Goal: Task Accomplishment & Management: Complete application form

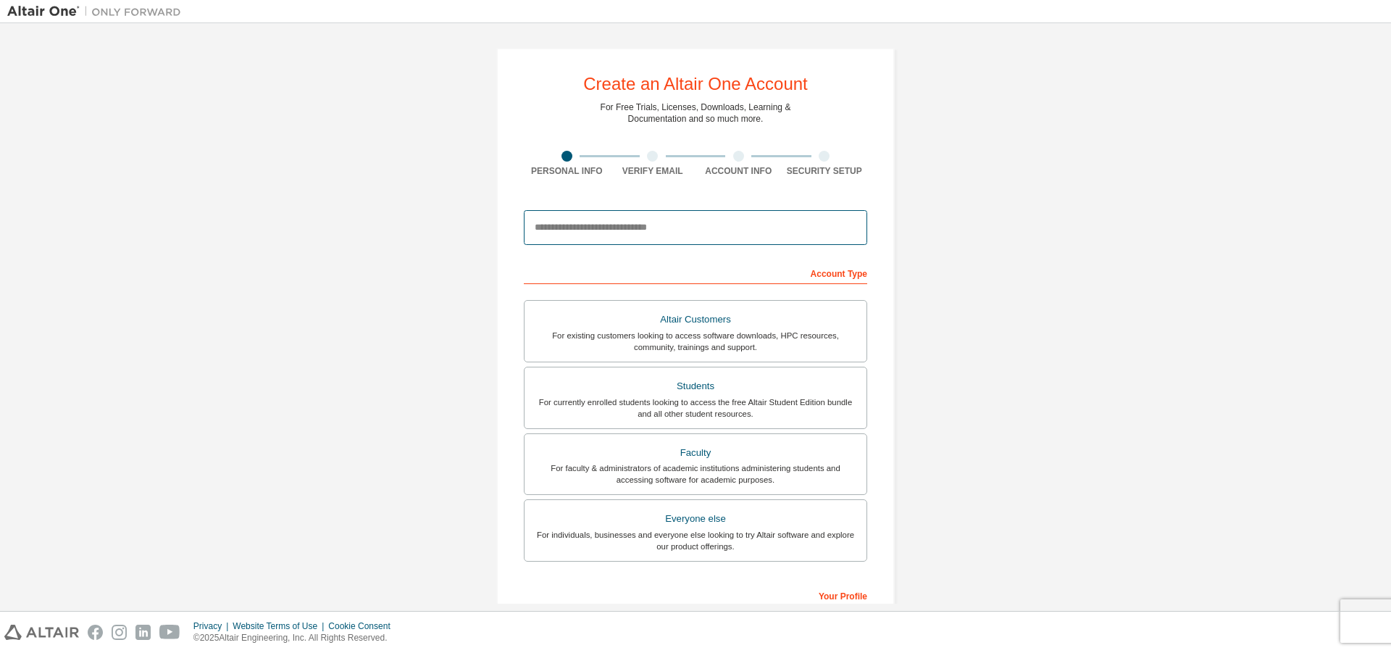
click at [647, 231] on input "email" at bounding box center [695, 227] width 343 height 35
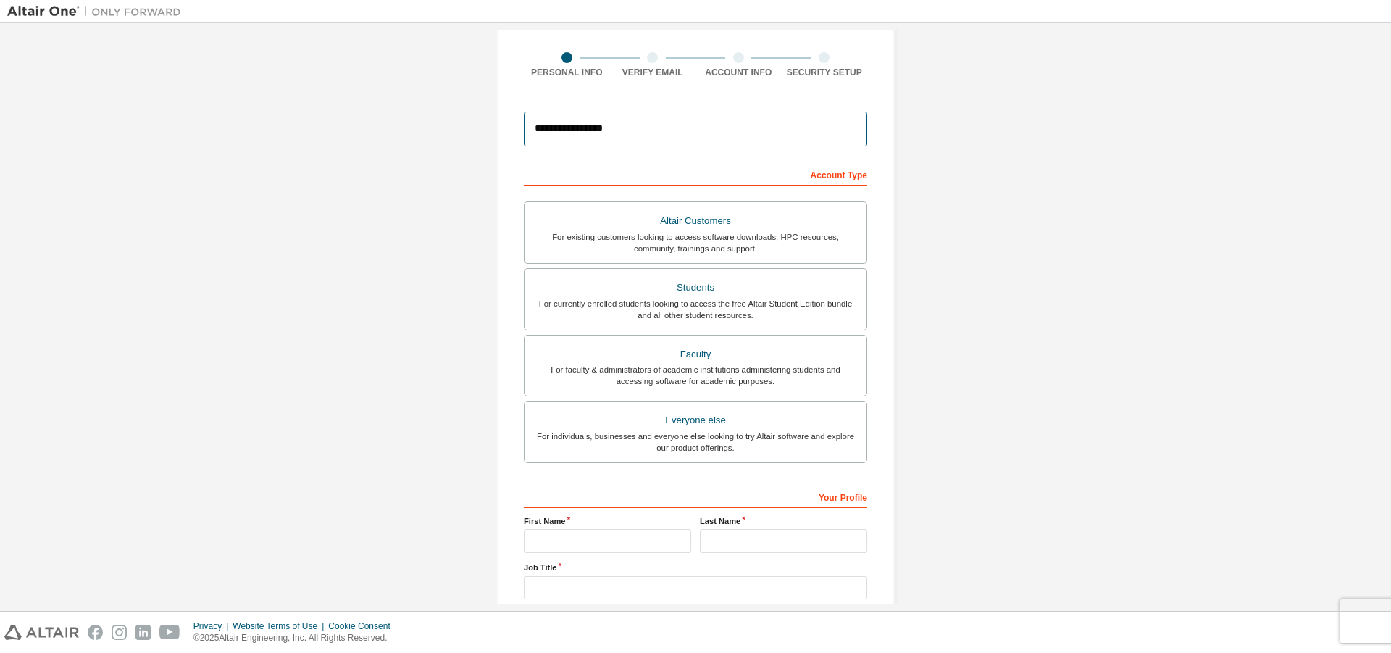
scroll to position [194, 0]
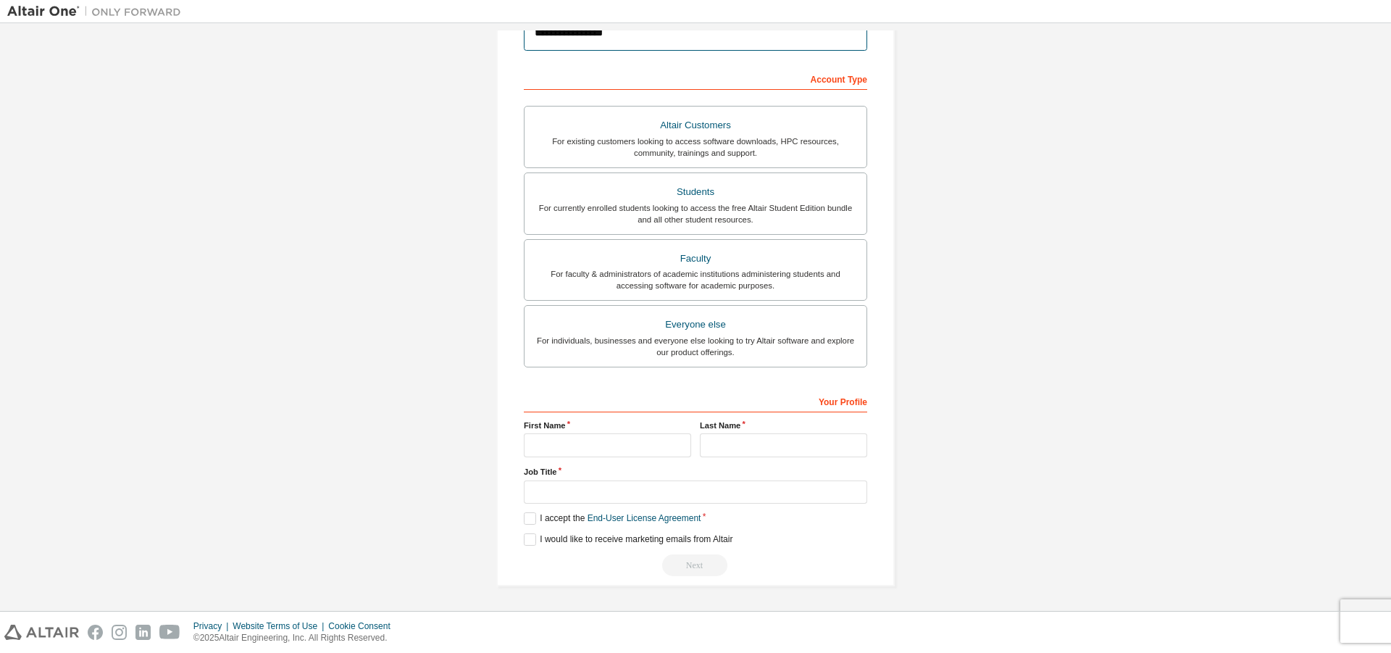
type input "**********"
click at [609, 447] on input "text" at bounding box center [607, 445] width 167 height 24
type input "*"
type input "*****"
click at [712, 449] on input "text" at bounding box center [783, 445] width 167 height 24
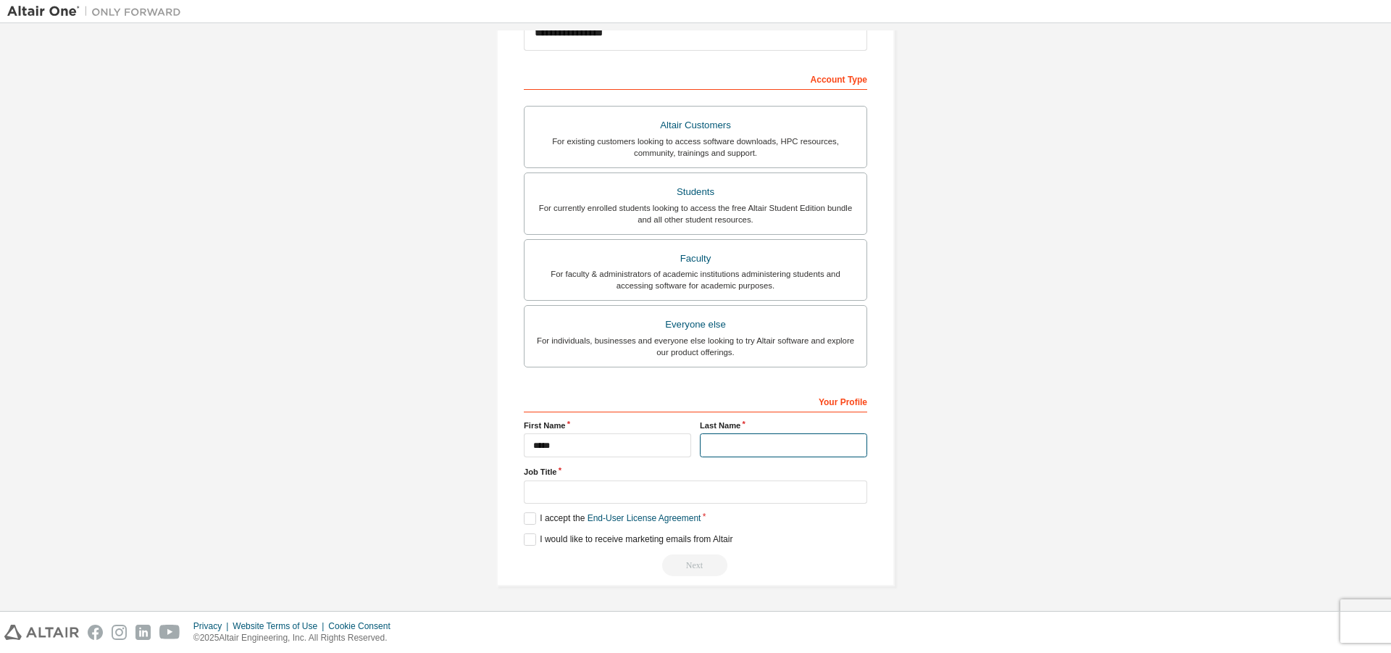
type input "*"
type input "**********"
click at [531, 451] on input "*****" at bounding box center [607, 445] width 167 height 24
type input "*****"
click at [672, 499] on input "text" at bounding box center [695, 492] width 343 height 24
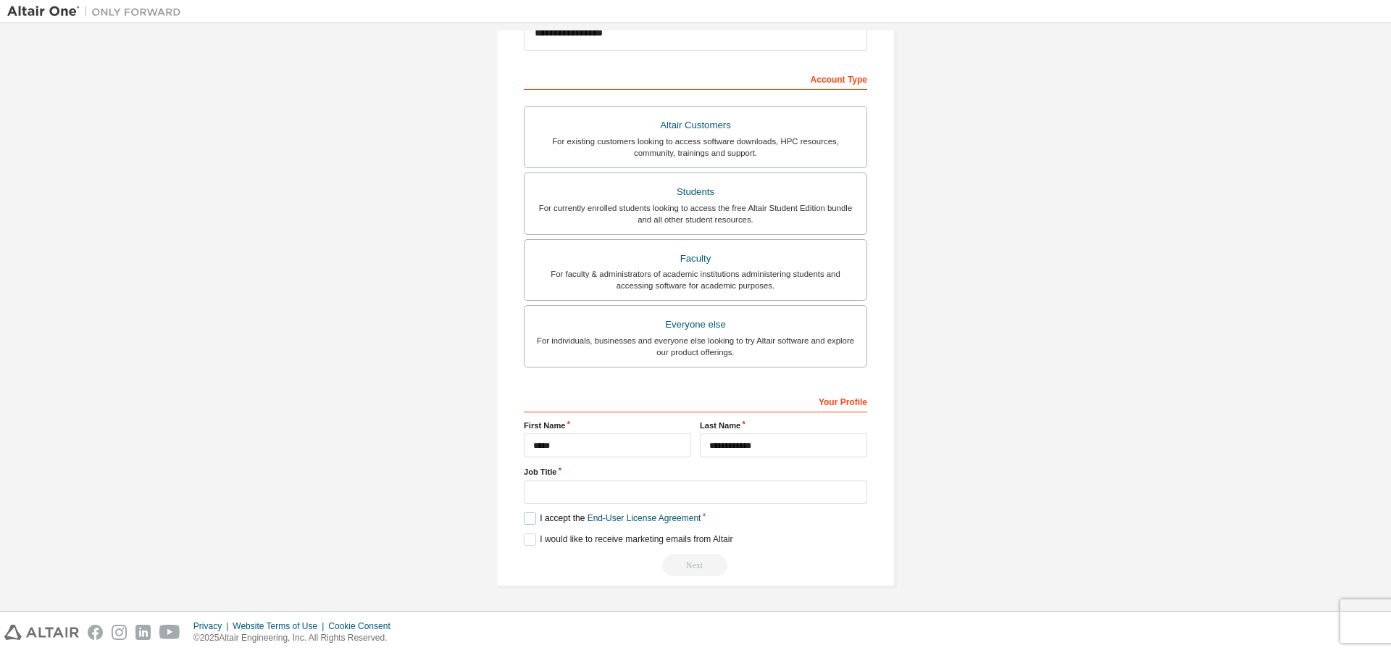
click at [529, 518] on label "I accept the End-User License Agreement" at bounding box center [612, 518] width 177 height 12
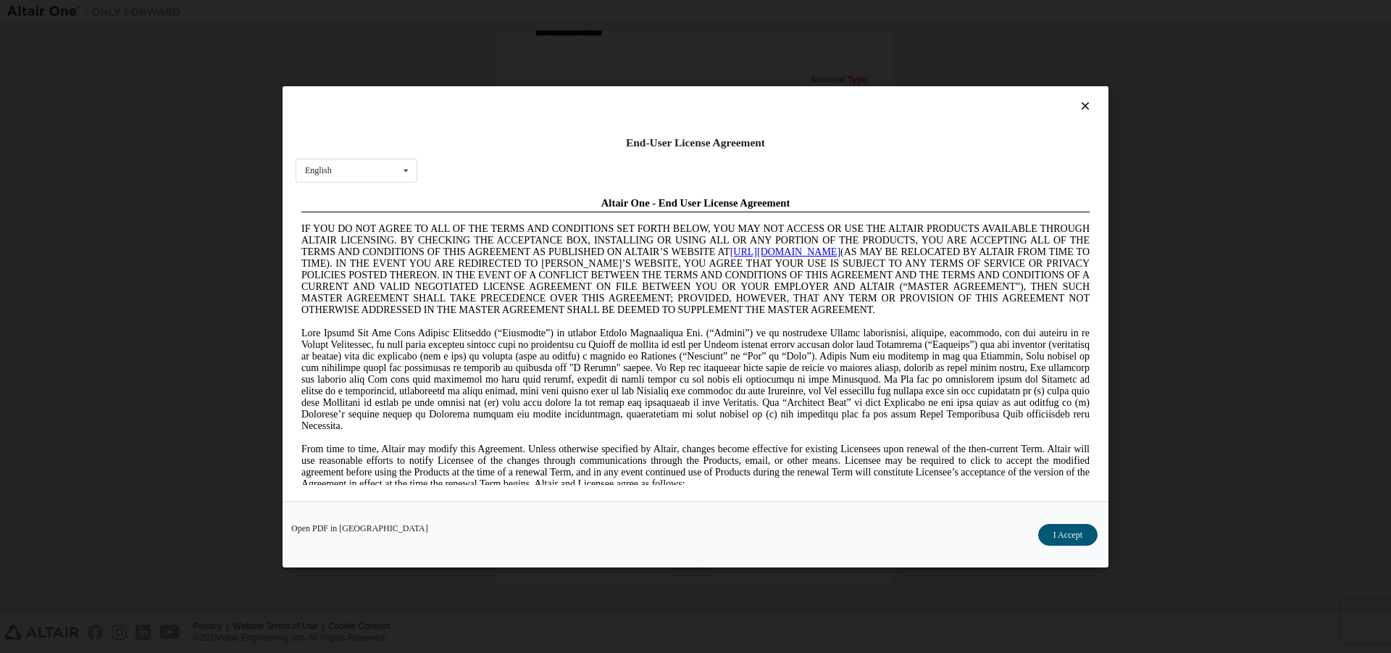
scroll to position [0, 0]
click at [406, 170] on icon at bounding box center [406, 170] width 18 height 22
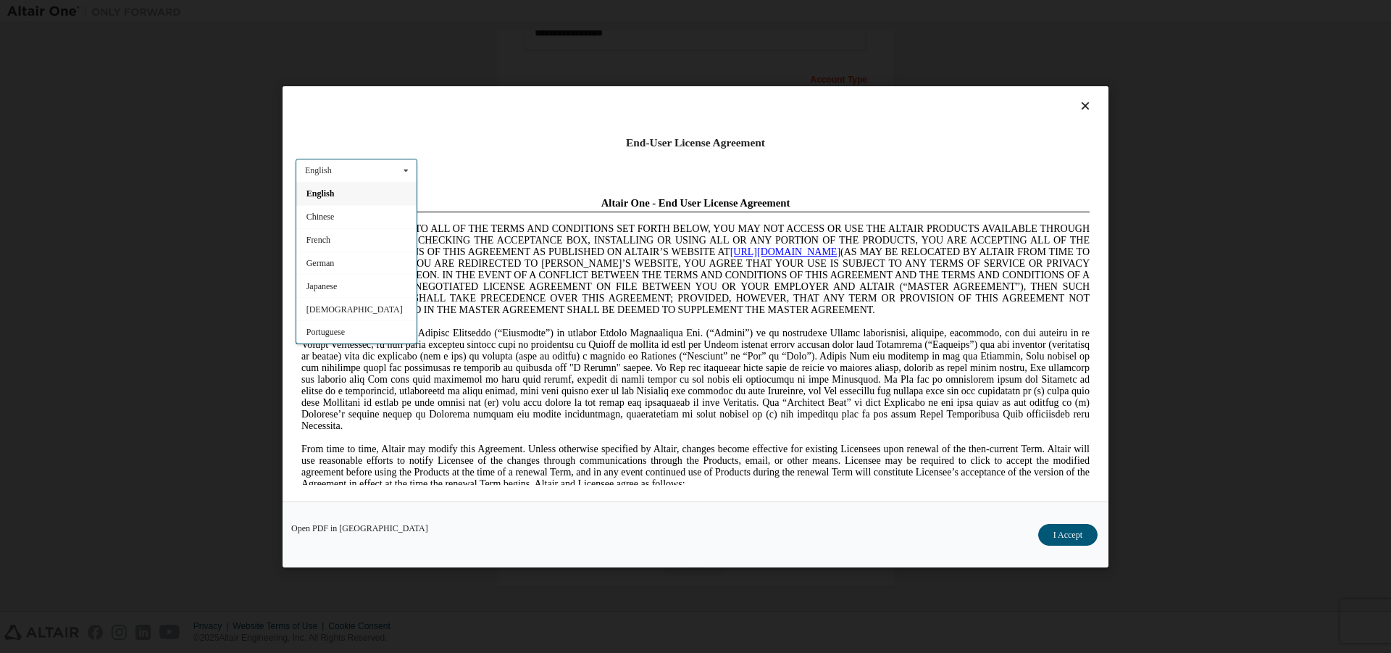
click at [925, 544] on div "Open PDF in New Tab I Accept" at bounding box center [696, 534] width 826 height 66
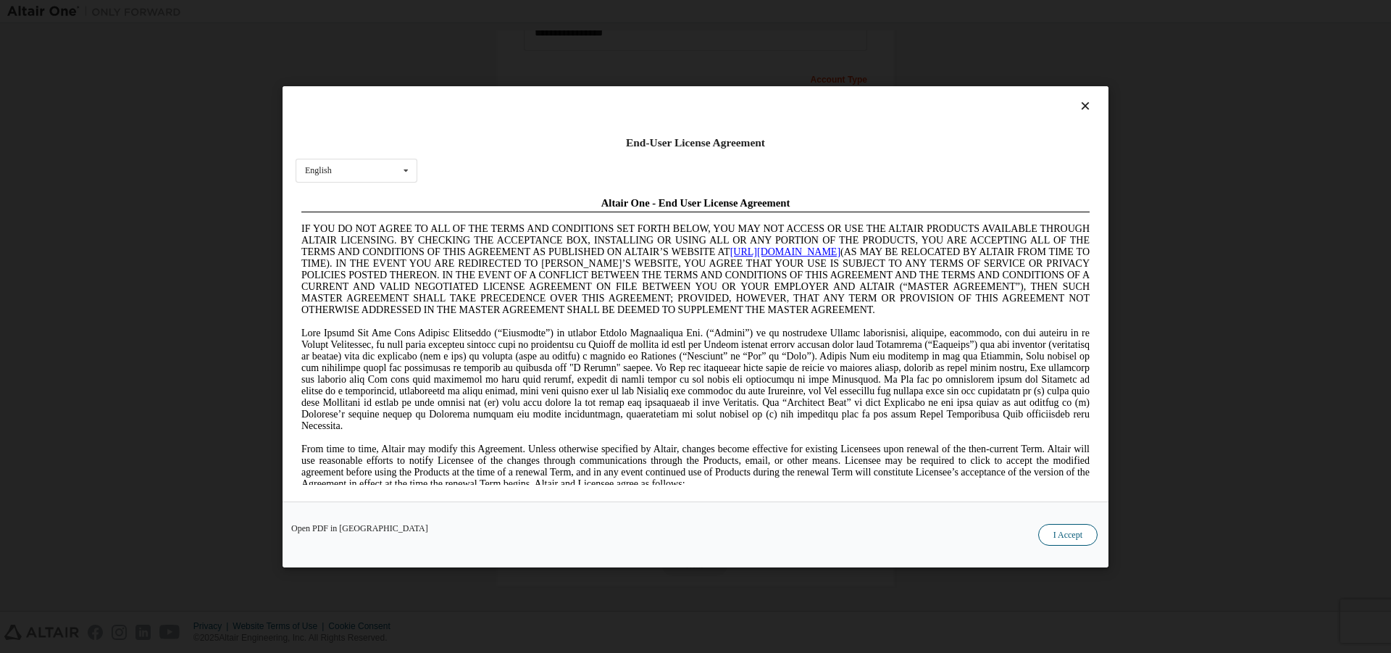
click at [1075, 528] on button "I Accept" at bounding box center [1067, 534] width 59 height 22
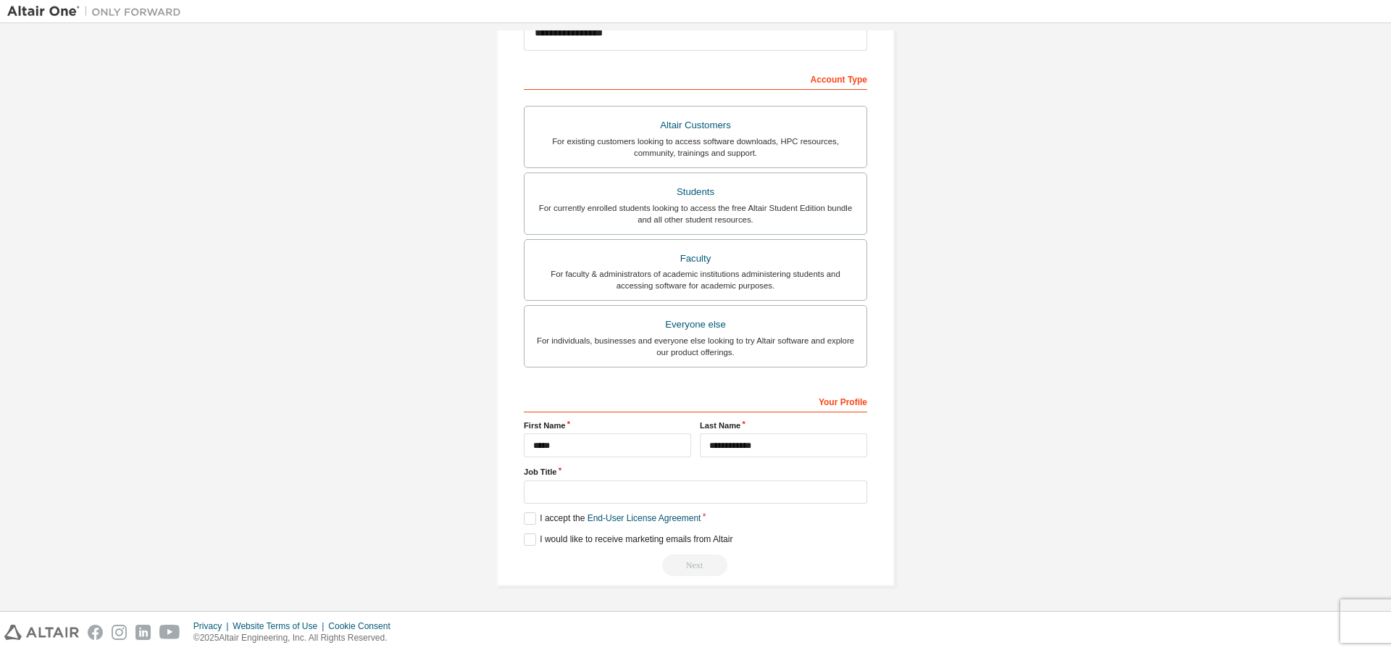
click at [688, 564] on div "Next" at bounding box center [695, 565] width 343 height 22
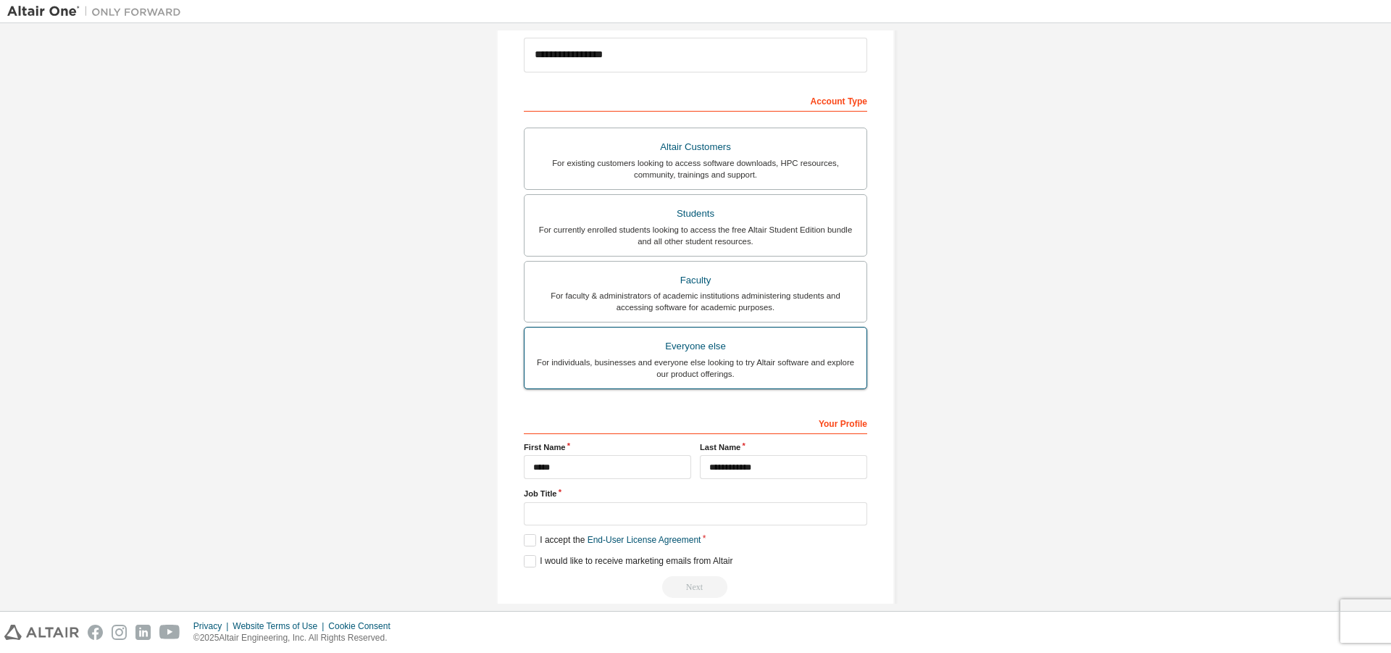
scroll to position [194, 0]
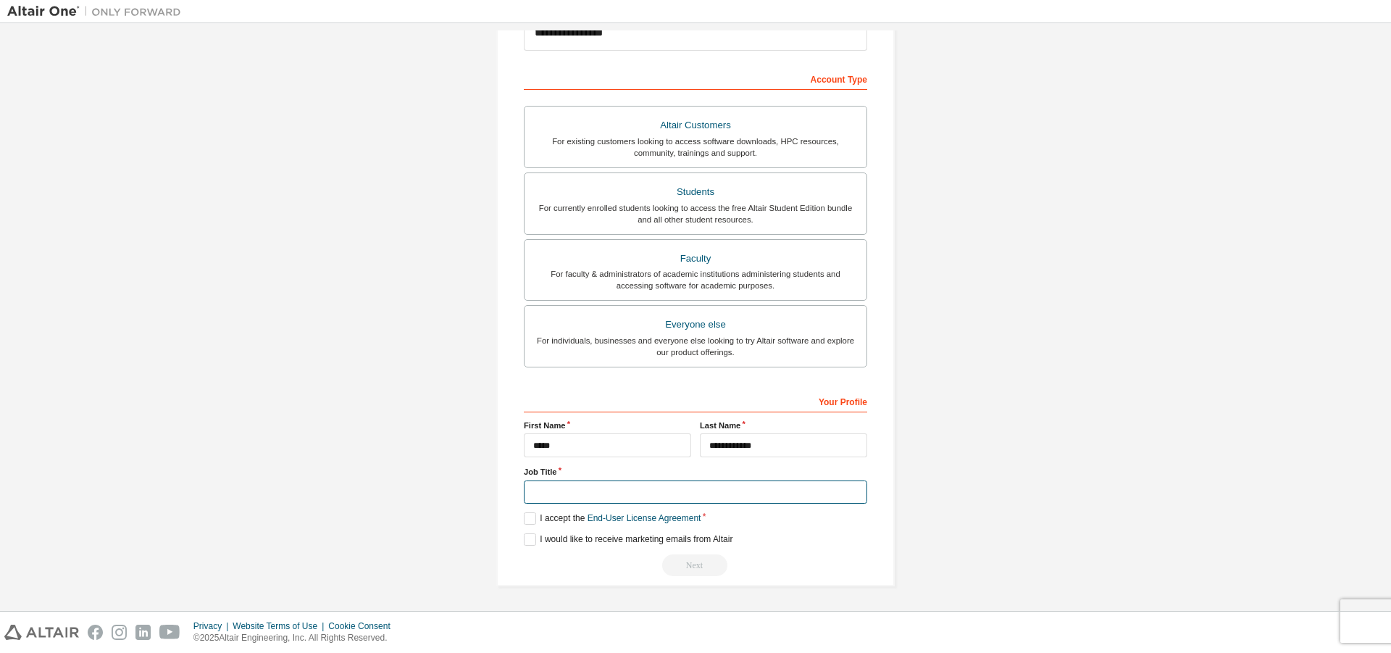
click at [567, 499] on input "text" at bounding box center [695, 492] width 343 height 24
type input "*"
click at [527, 536] on label "I would like to receive marketing emails from Altair" at bounding box center [628, 539] width 209 height 12
click at [524, 541] on label "I would like to receive marketing emails from Altair" at bounding box center [628, 539] width 209 height 12
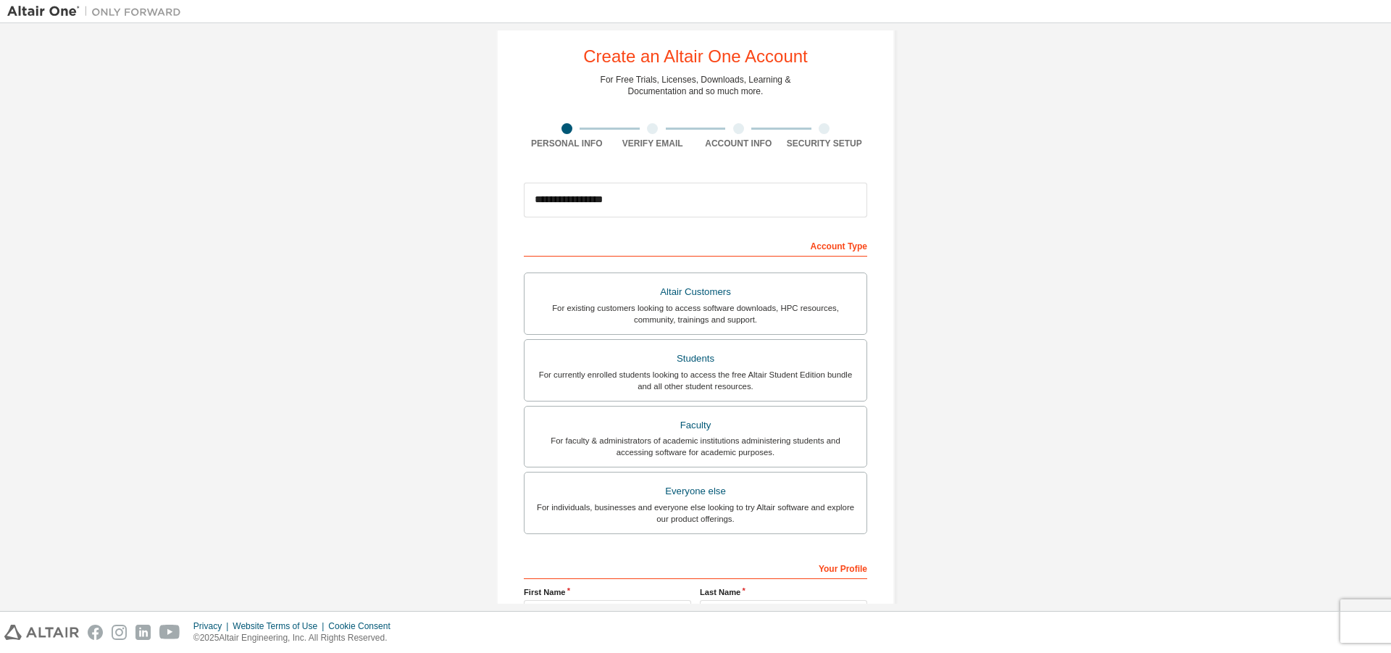
scroll to position [72, 0]
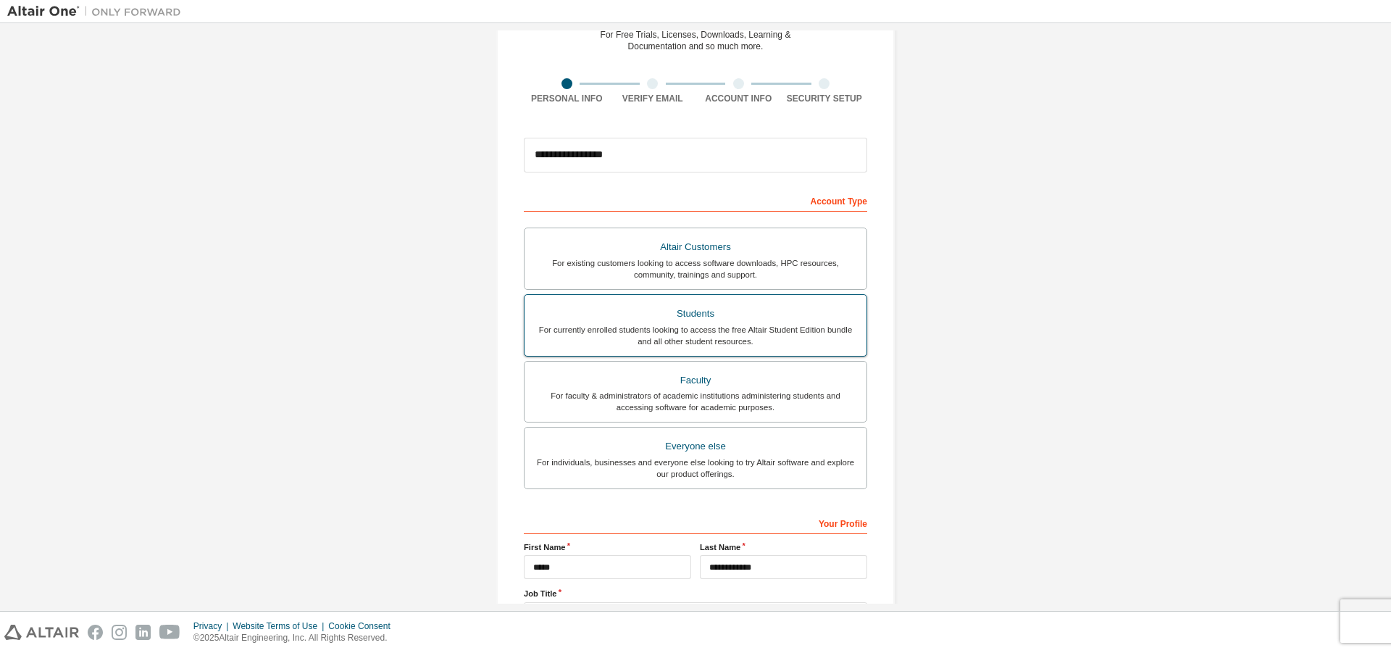
click at [811, 317] on div "Students" at bounding box center [695, 314] width 325 height 20
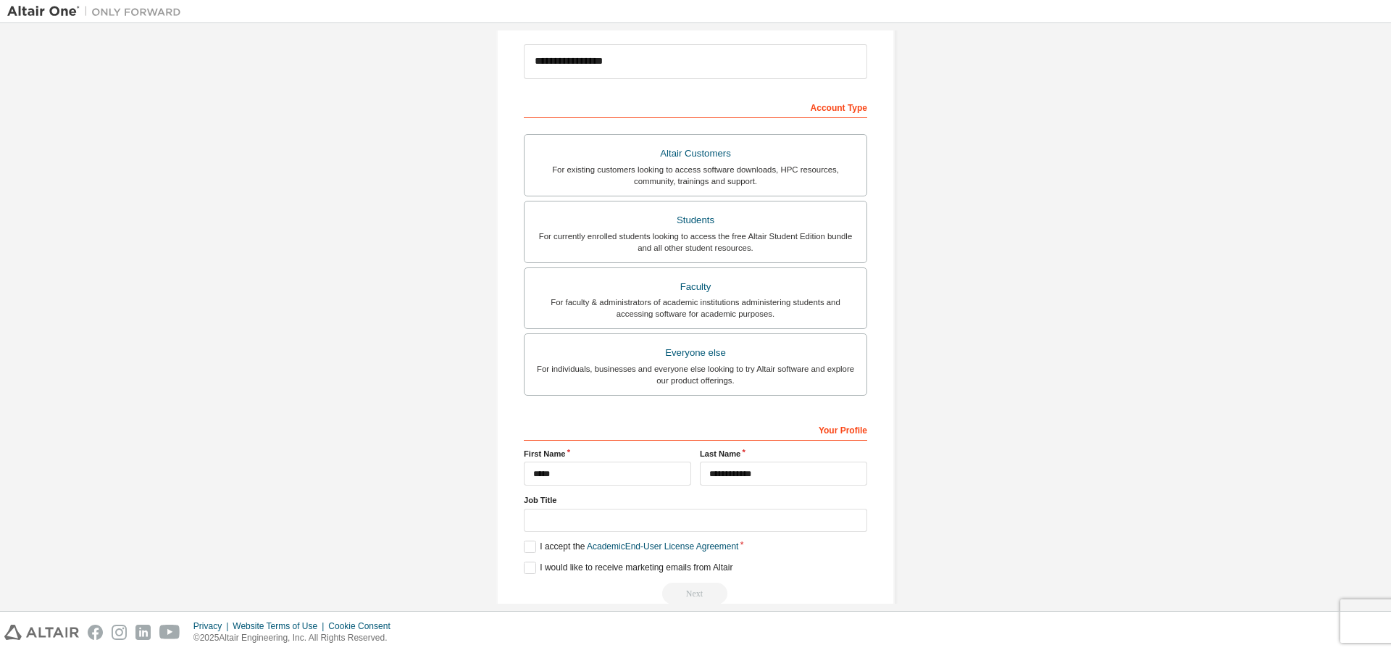
scroll to position [194, 0]
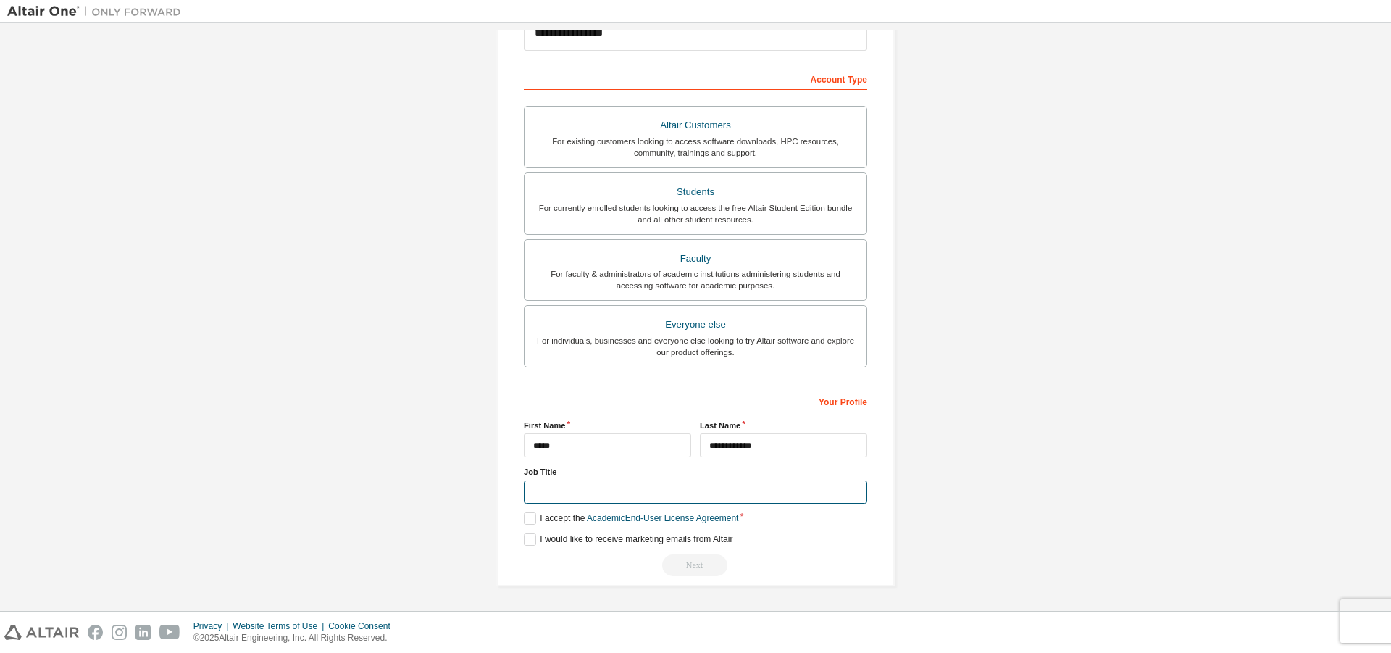
click at [580, 490] on input "text" at bounding box center [695, 492] width 343 height 24
type input "*"
type input "********"
click at [699, 572] on div "Next" at bounding box center [695, 565] width 343 height 22
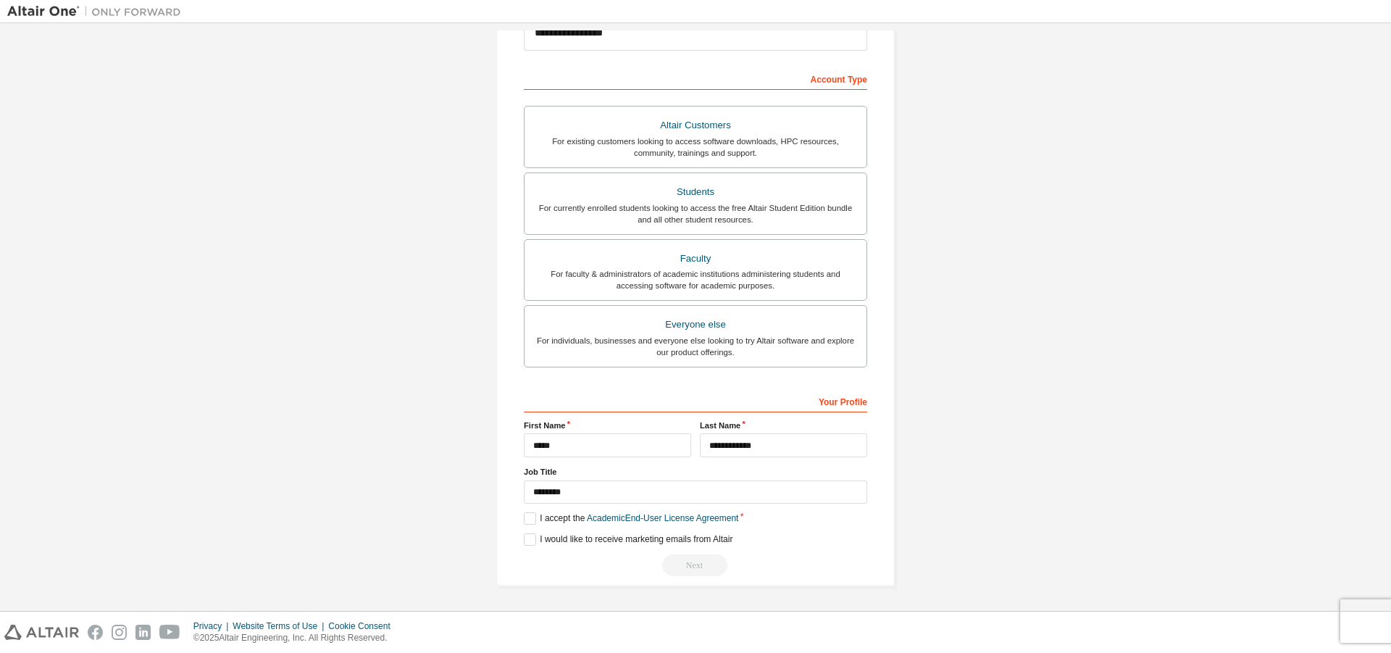
click at [697, 570] on div "Next" at bounding box center [695, 565] width 343 height 22
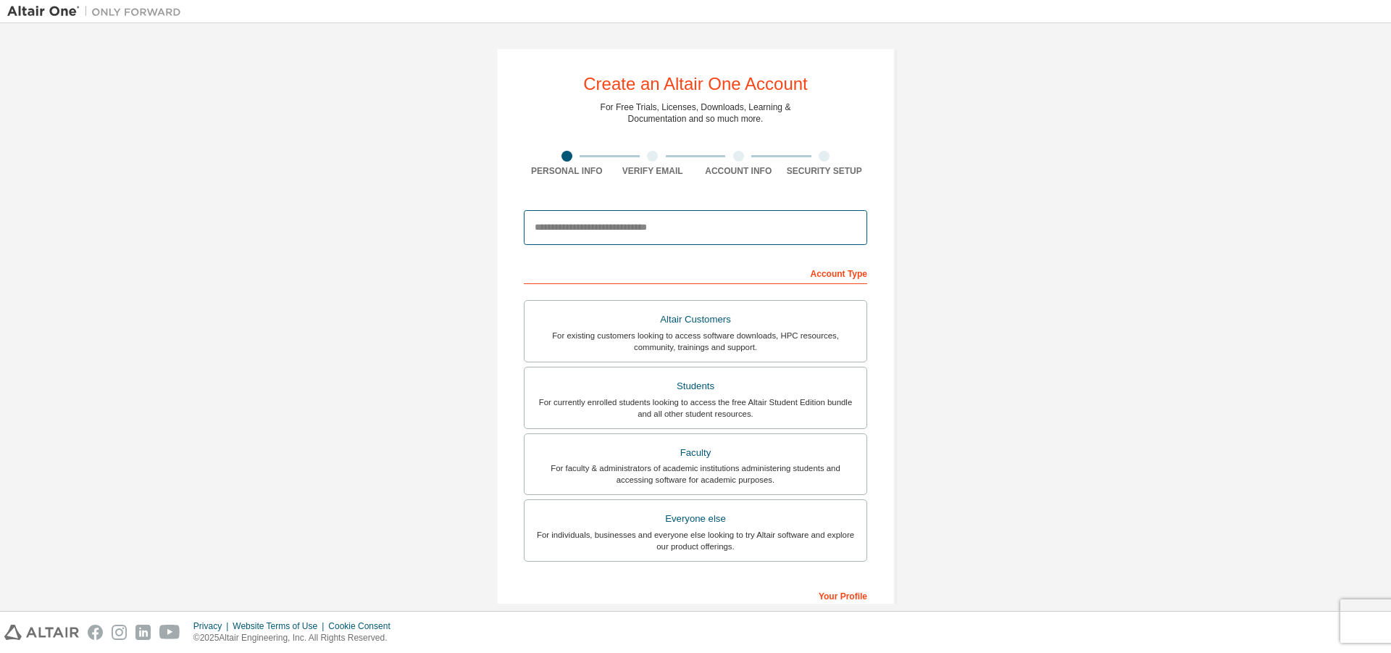
click at [708, 234] on input "email" at bounding box center [695, 227] width 343 height 35
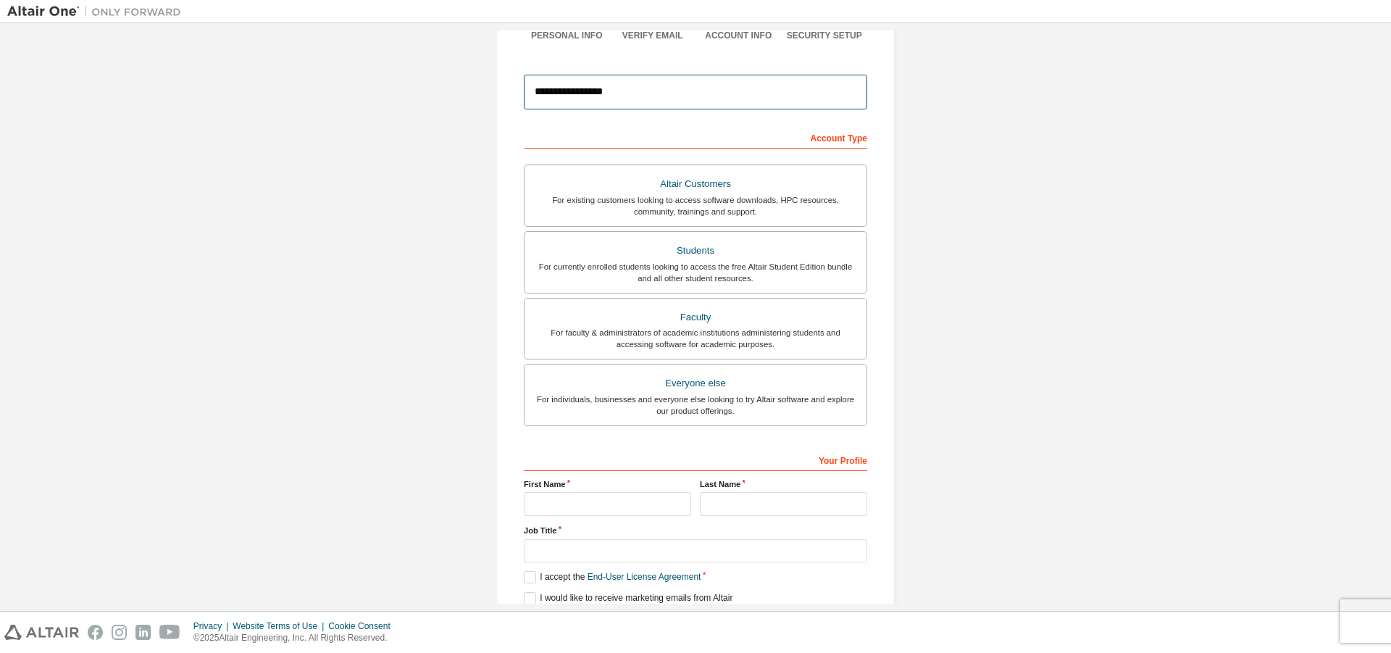
scroll to position [194, 0]
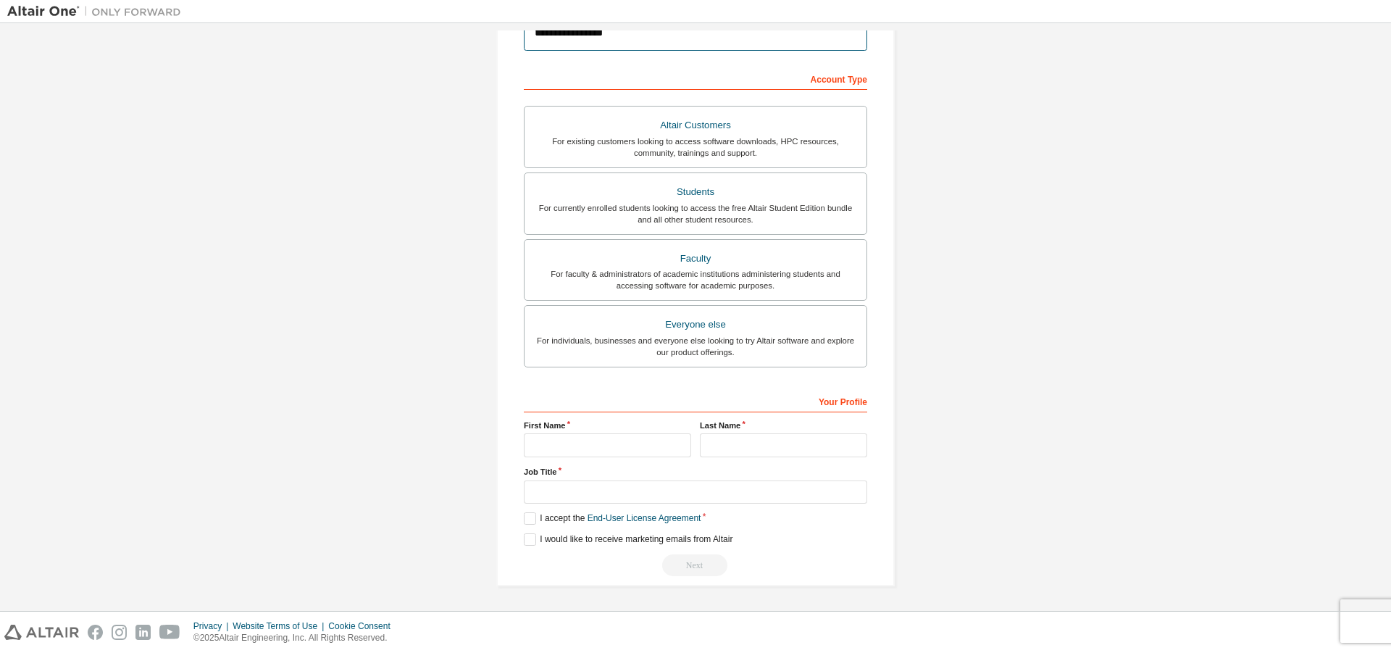
type input "**********"
click at [829, 83] on div "Account Type" at bounding box center [695, 78] width 343 height 23
click at [601, 452] on input "text" at bounding box center [607, 445] width 167 height 24
type input "*"
type input "*****"
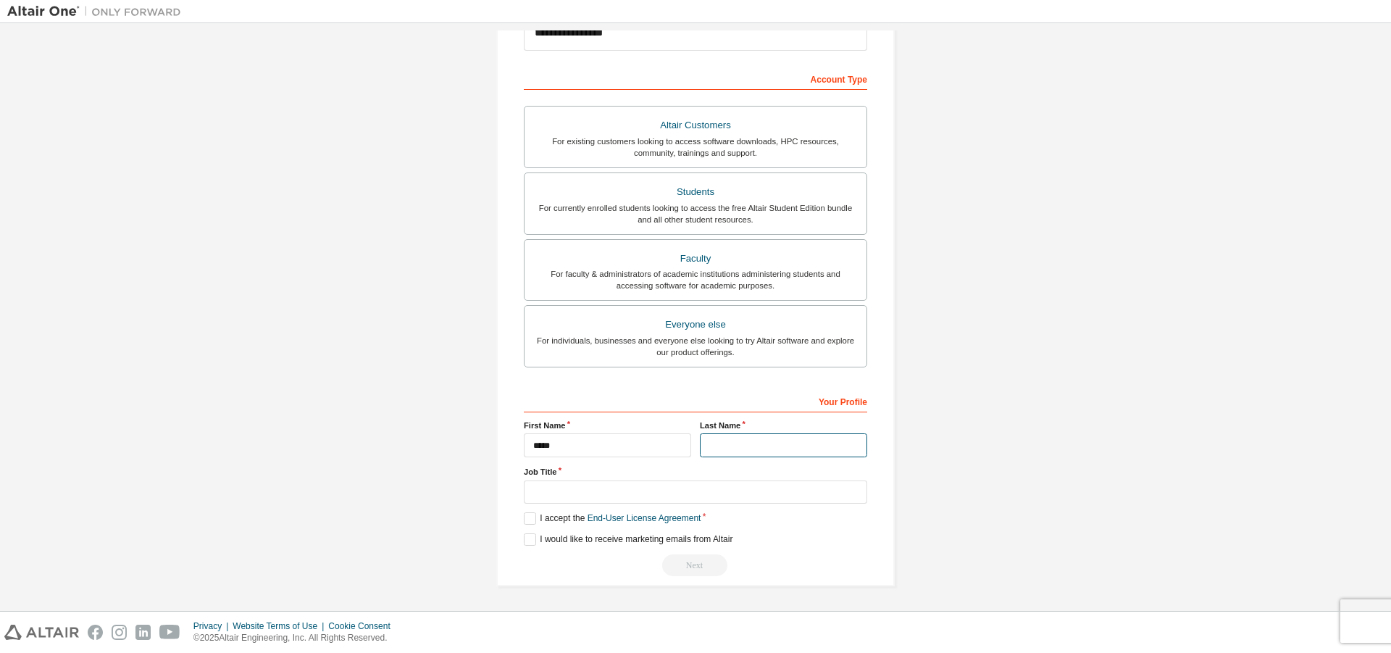
type input "*"
type input "**********"
click at [527, 517] on label "I accept the End-User License Agreement" at bounding box center [612, 518] width 177 height 12
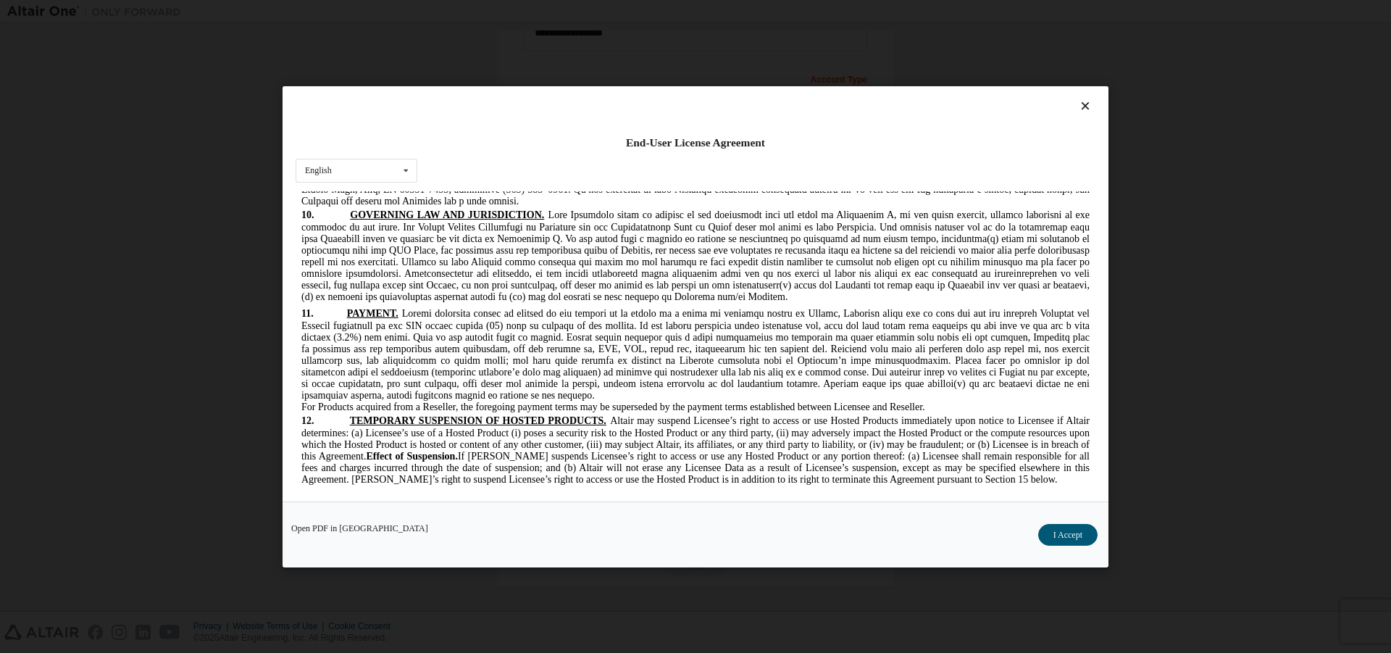
scroll to position [3678, 0]
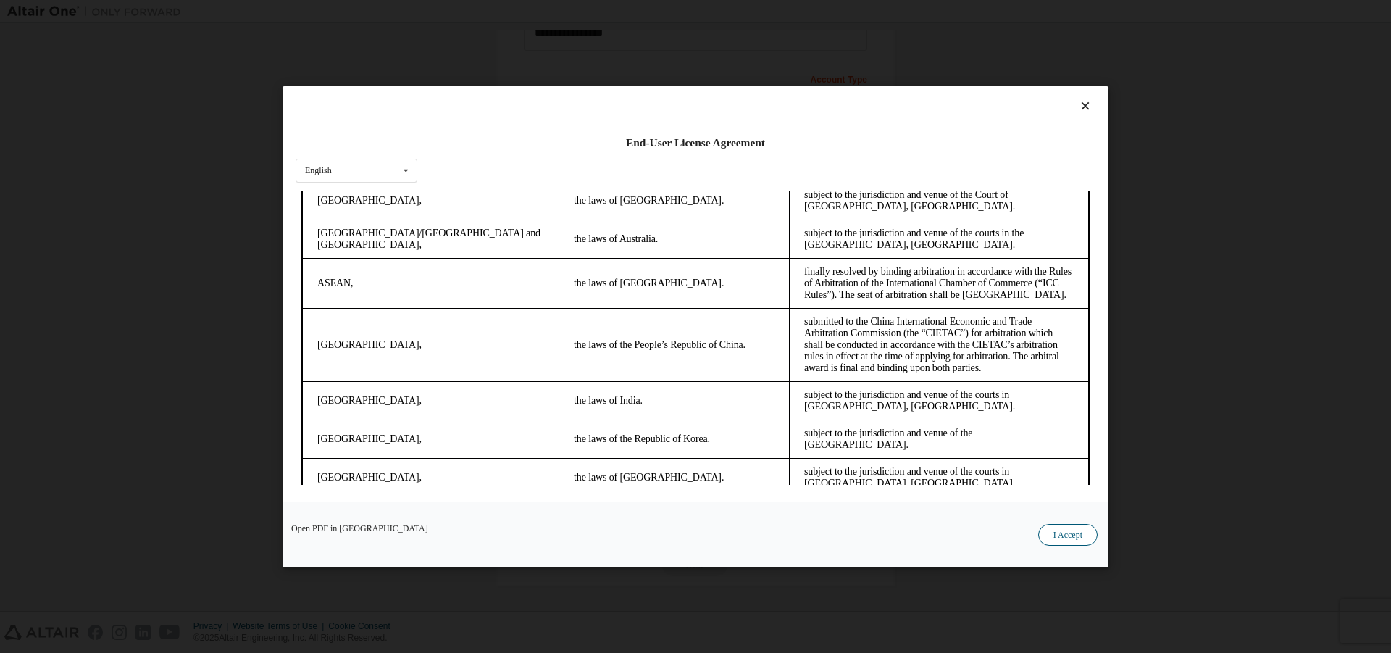
click at [1077, 532] on button "I Accept" at bounding box center [1067, 534] width 59 height 22
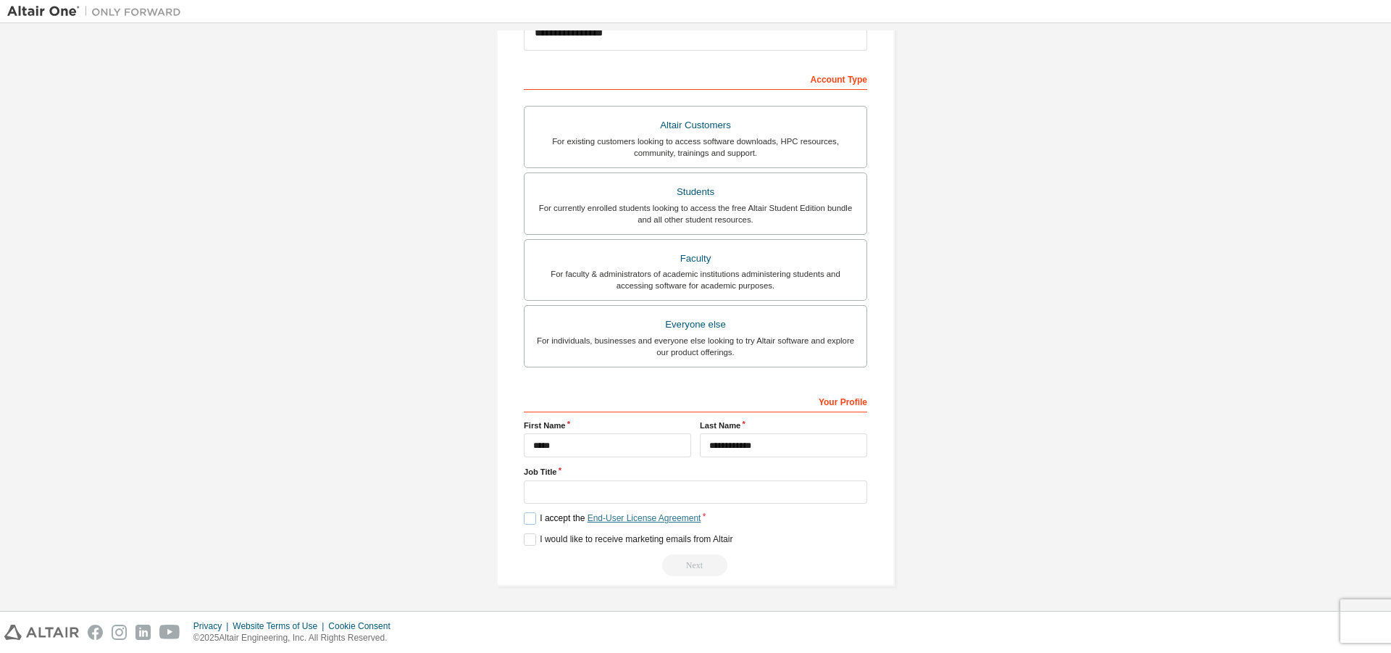
click at [649, 517] on link "End-User License Agreement" at bounding box center [645, 518] width 114 height 10
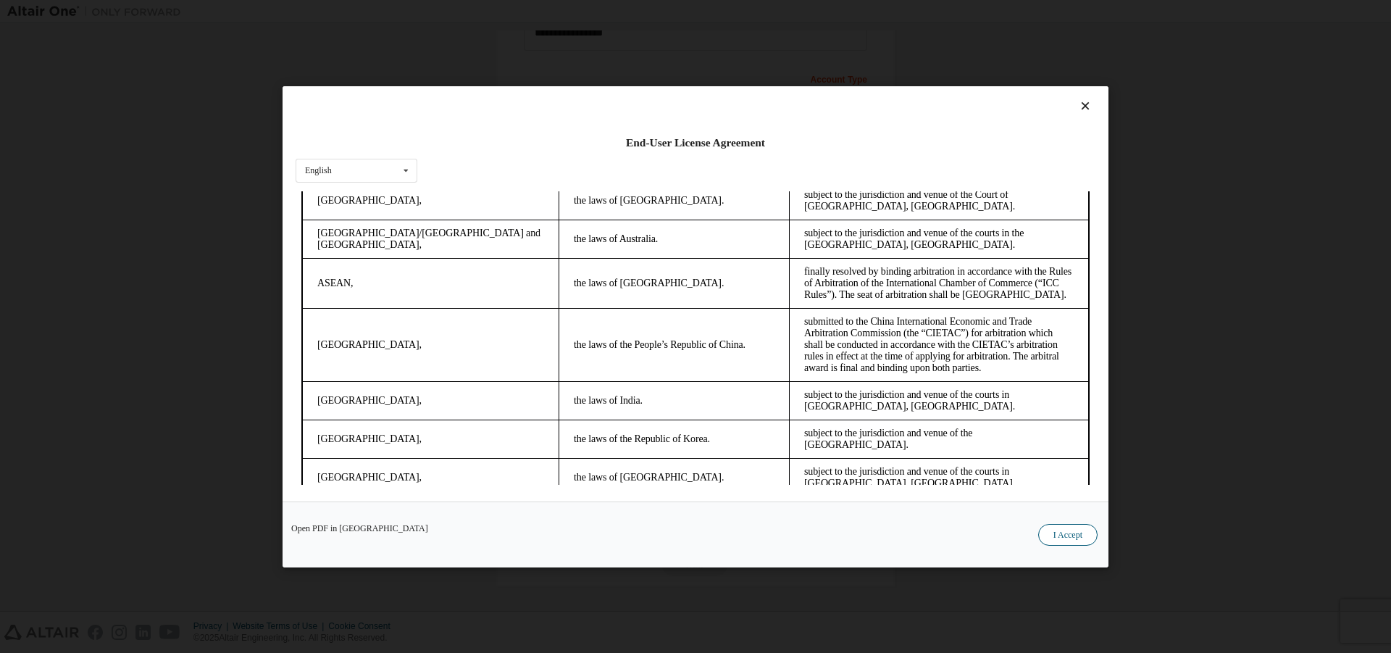
click at [1071, 538] on button "I Accept" at bounding box center [1067, 534] width 59 height 22
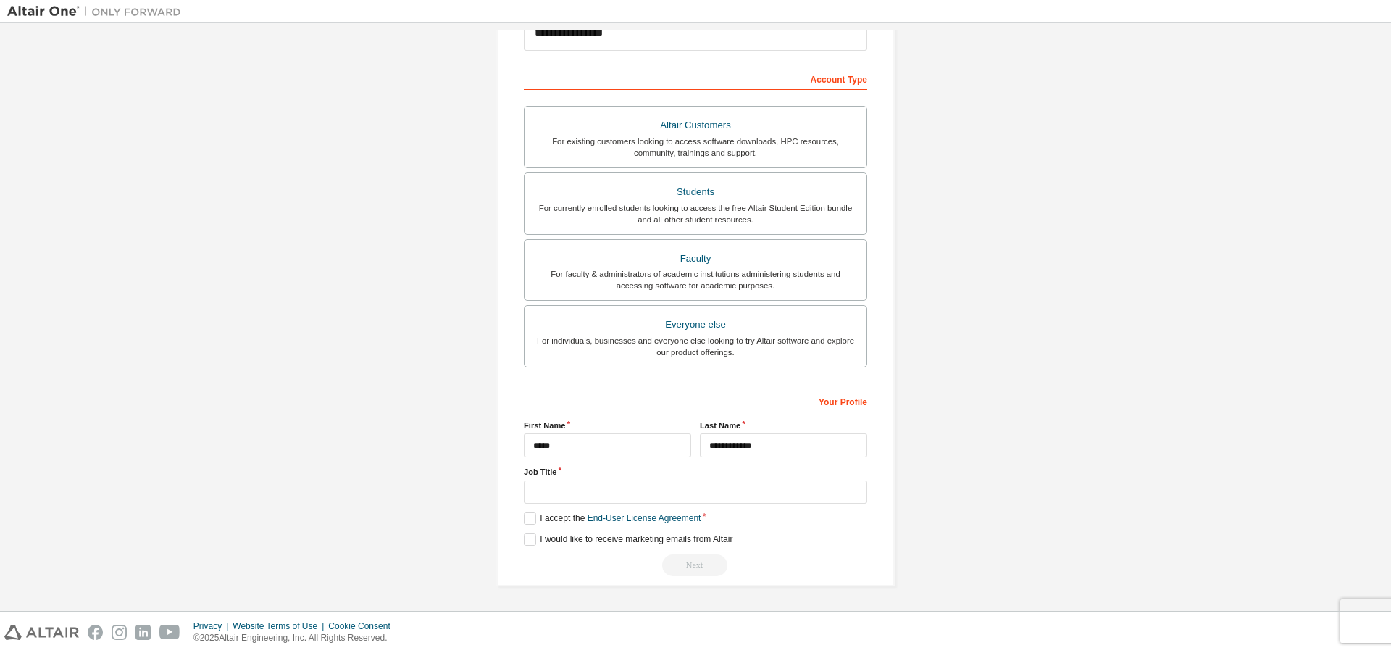
click at [696, 563] on div "Next" at bounding box center [695, 565] width 343 height 22
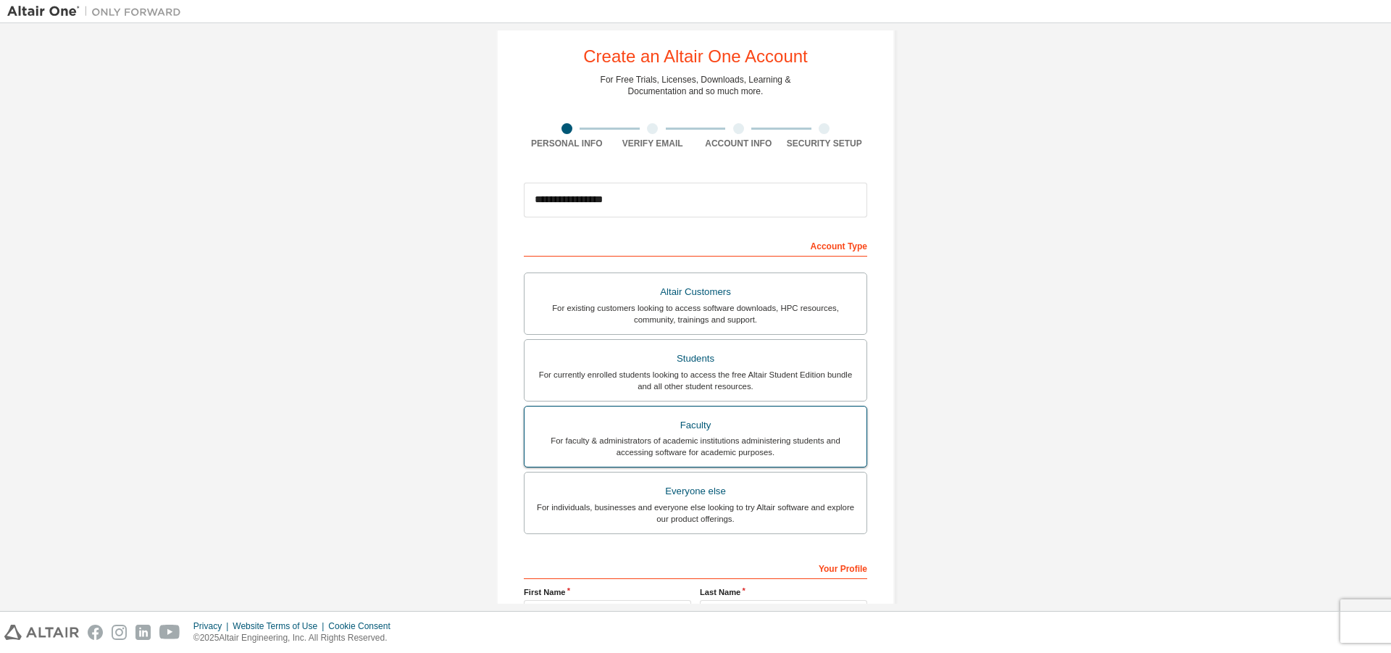
scroll to position [0, 0]
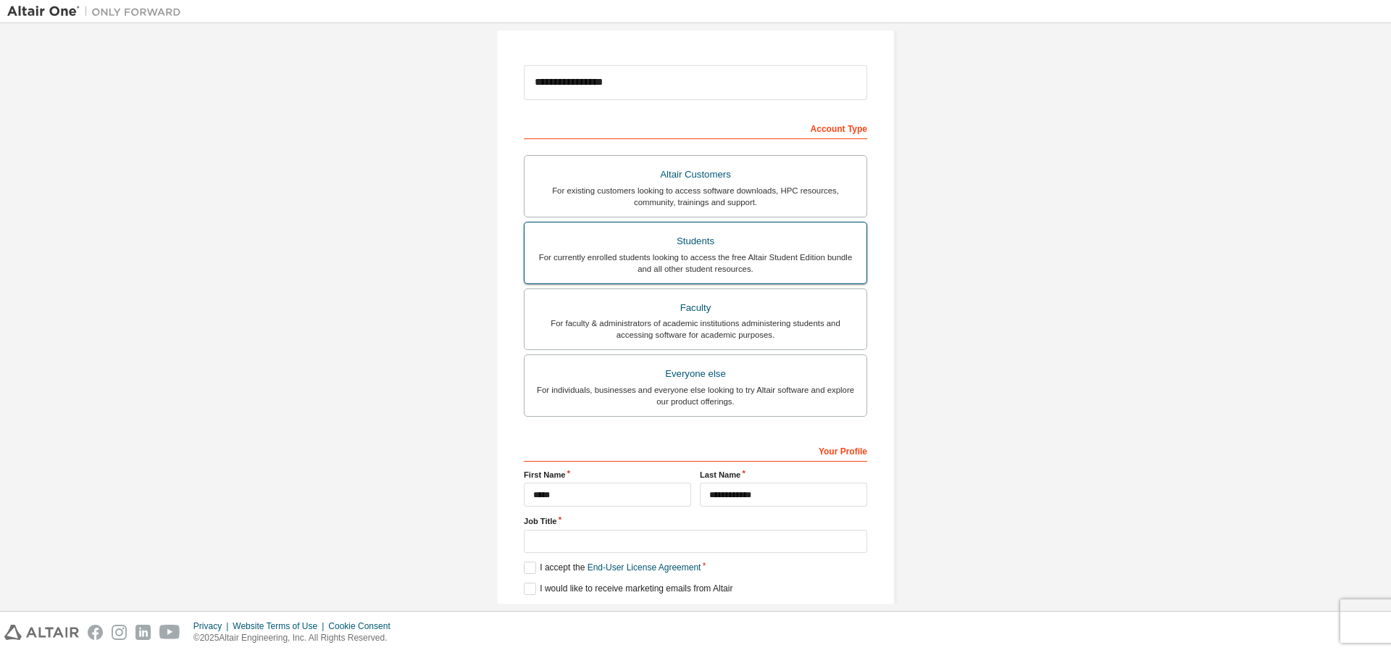
click at [715, 268] on div "For currently enrolled students looking to access the free Altair Student Editi…" at bounding box center [695, 262] width 325 height 23
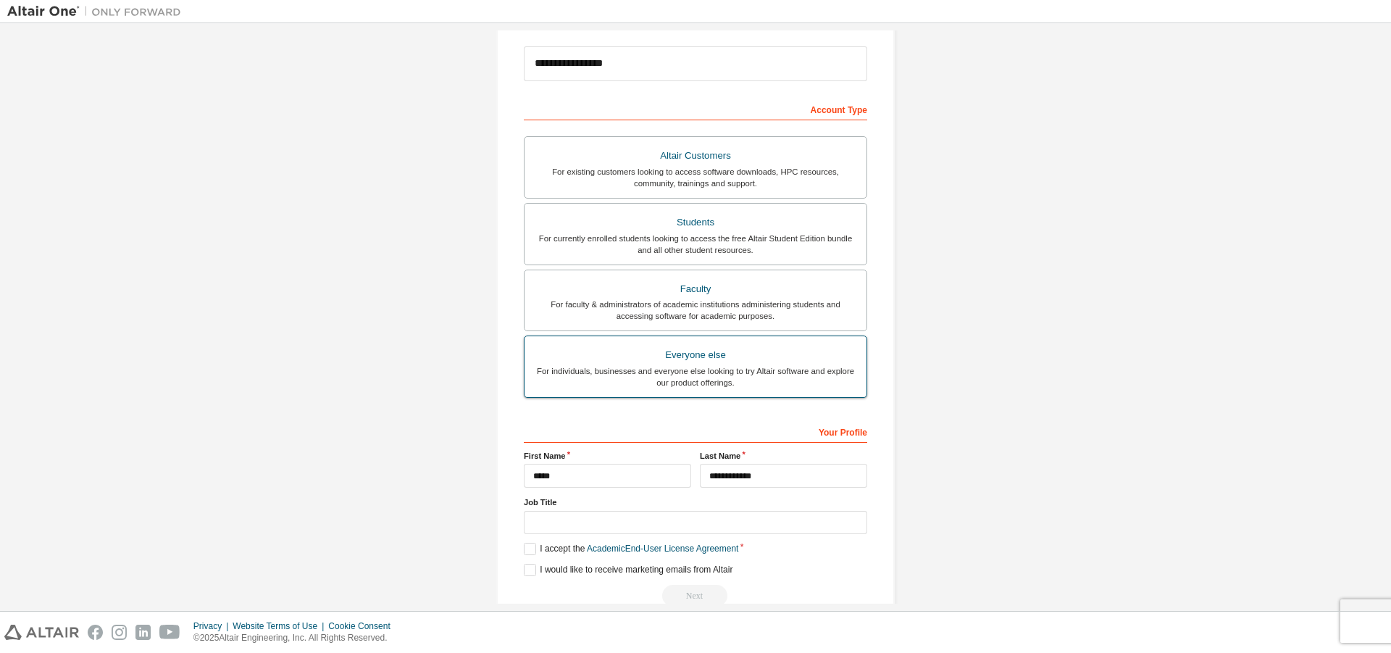
scroll to position [194, 0]
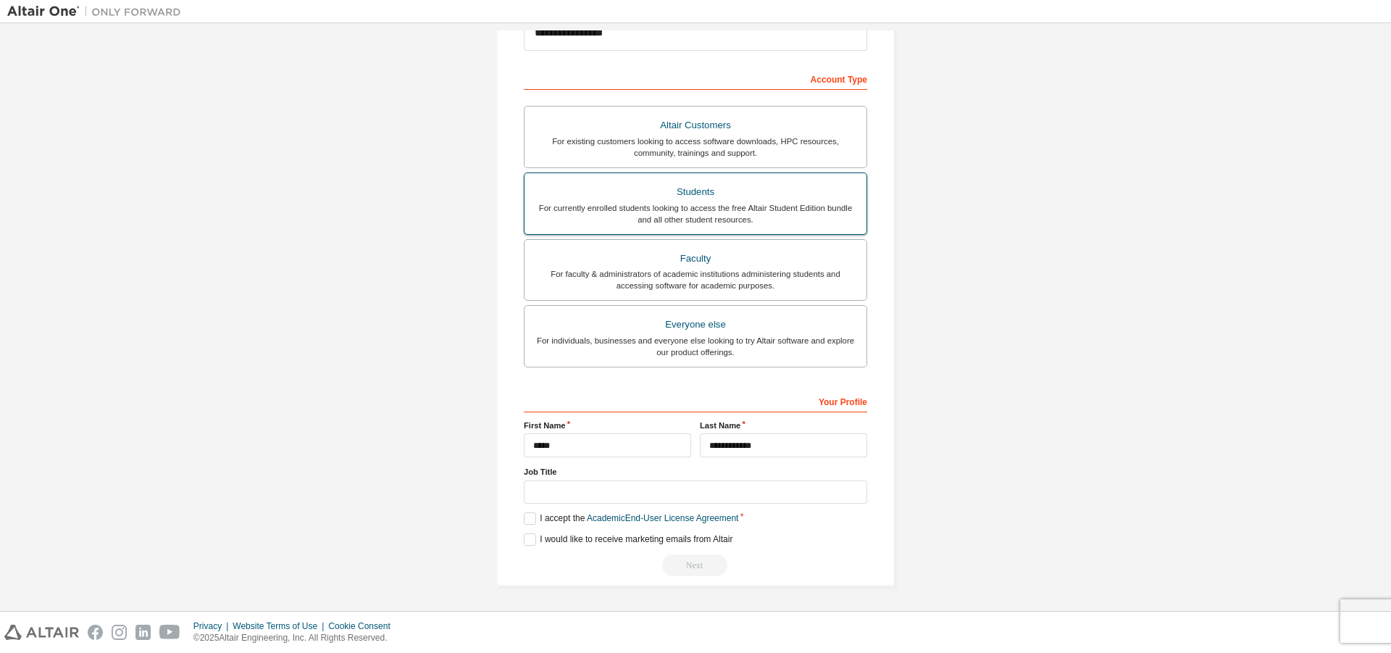
click at [705, 212] on div "For currently enrolled students looking to access the free Altair Student Editi…" at bounding box center [695, 213] width 325 height 23
click at [687, 214] on div "For currently enrolled students looking to access the free Altair Student Editi…" at bounding box center [695, 213] width 325 height 23
click at [524, 519] on label "I accept the Academic End-User License Agreement" at bounding box center [631, 518] width 215 height 12
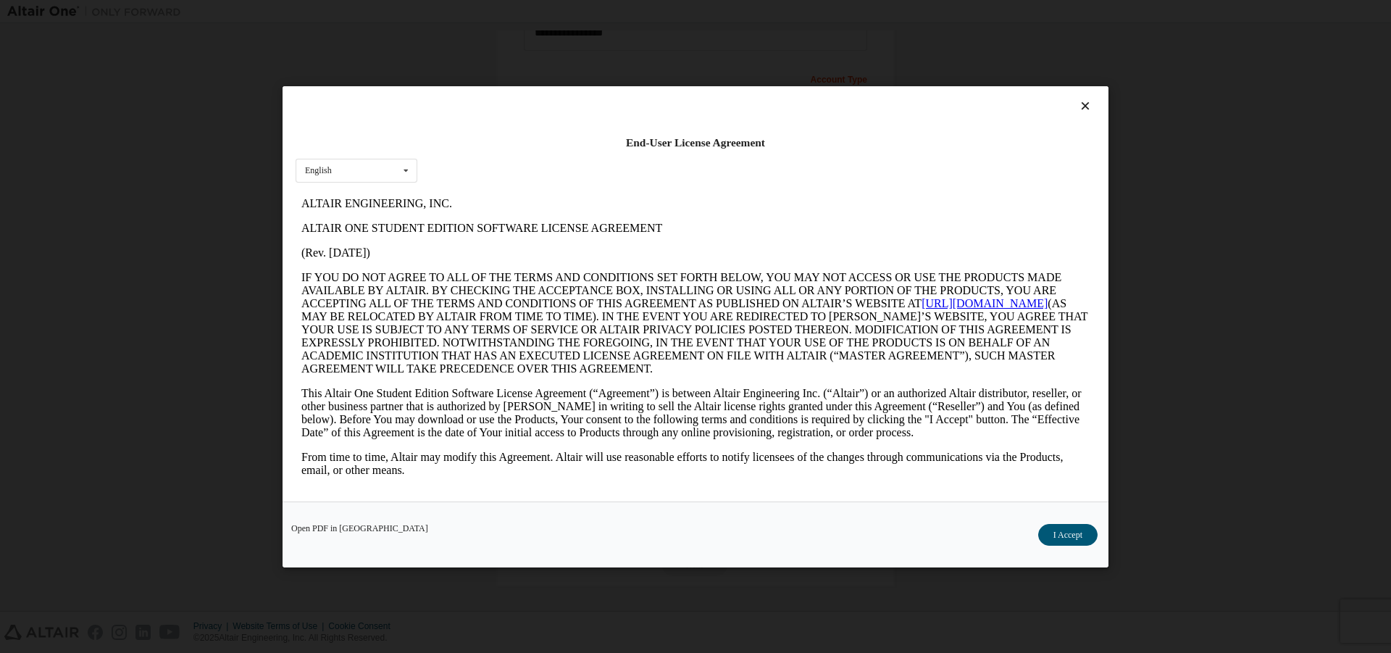
scroll to position [0, 0]
click at [1067, 531] on button "I Accept" at bounding box center [1067, 534] width 59 height 22
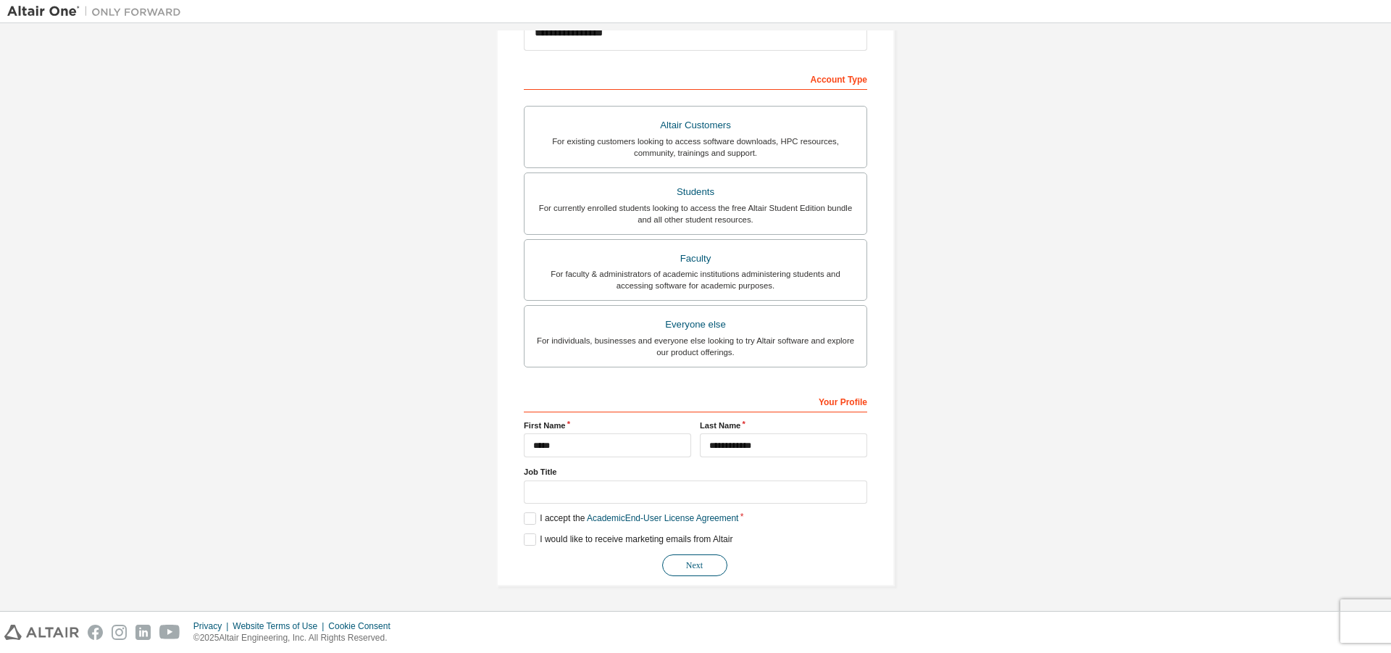
click at [686, 565] on button "Next" at bounding box center [694, 565] width 65 height 22
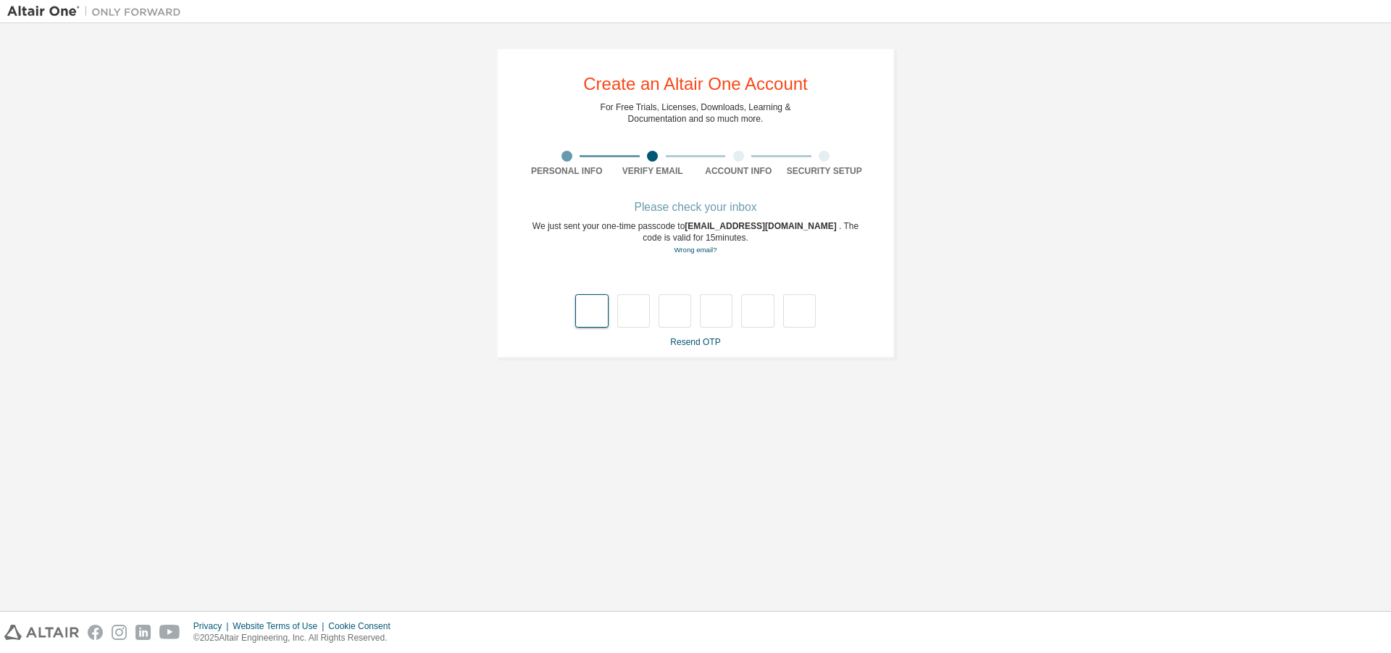
click at [600, 318] on input "text" at bounding box center [591, 310] width 33 height 33
type input "*"
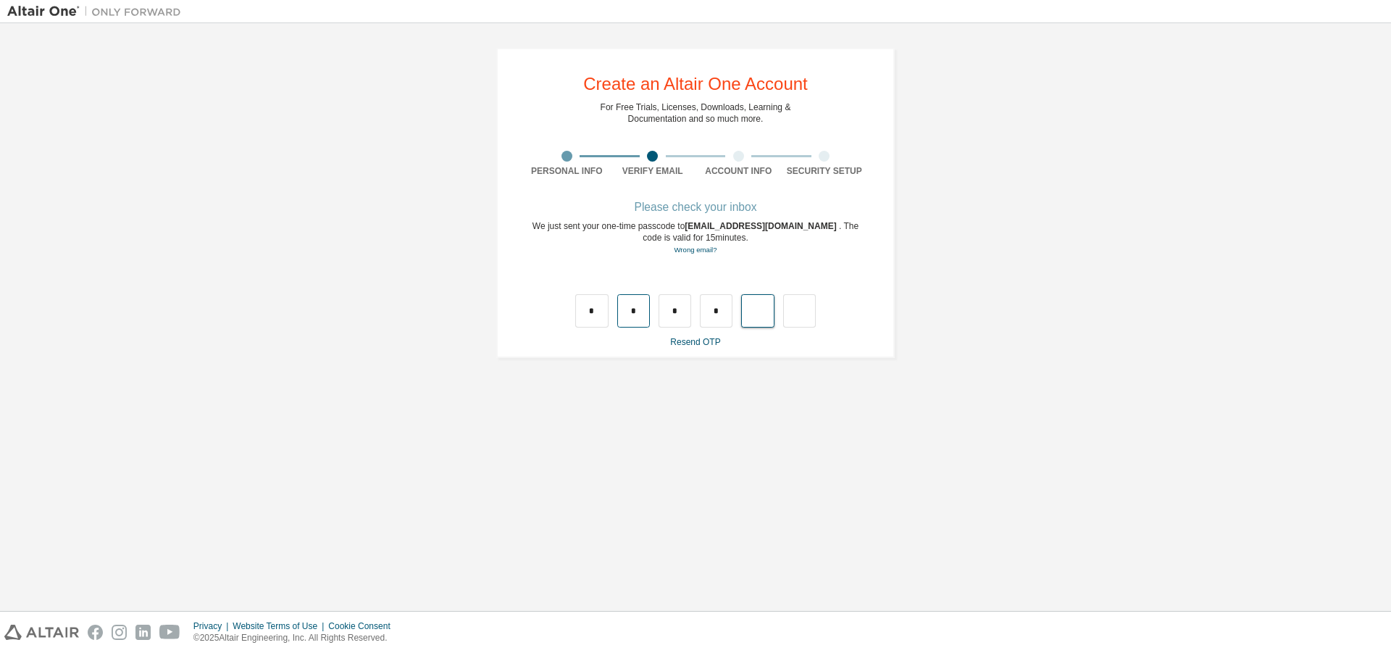
type input "*"
